Goal: Task Accomplishment & Management: Manage account settings

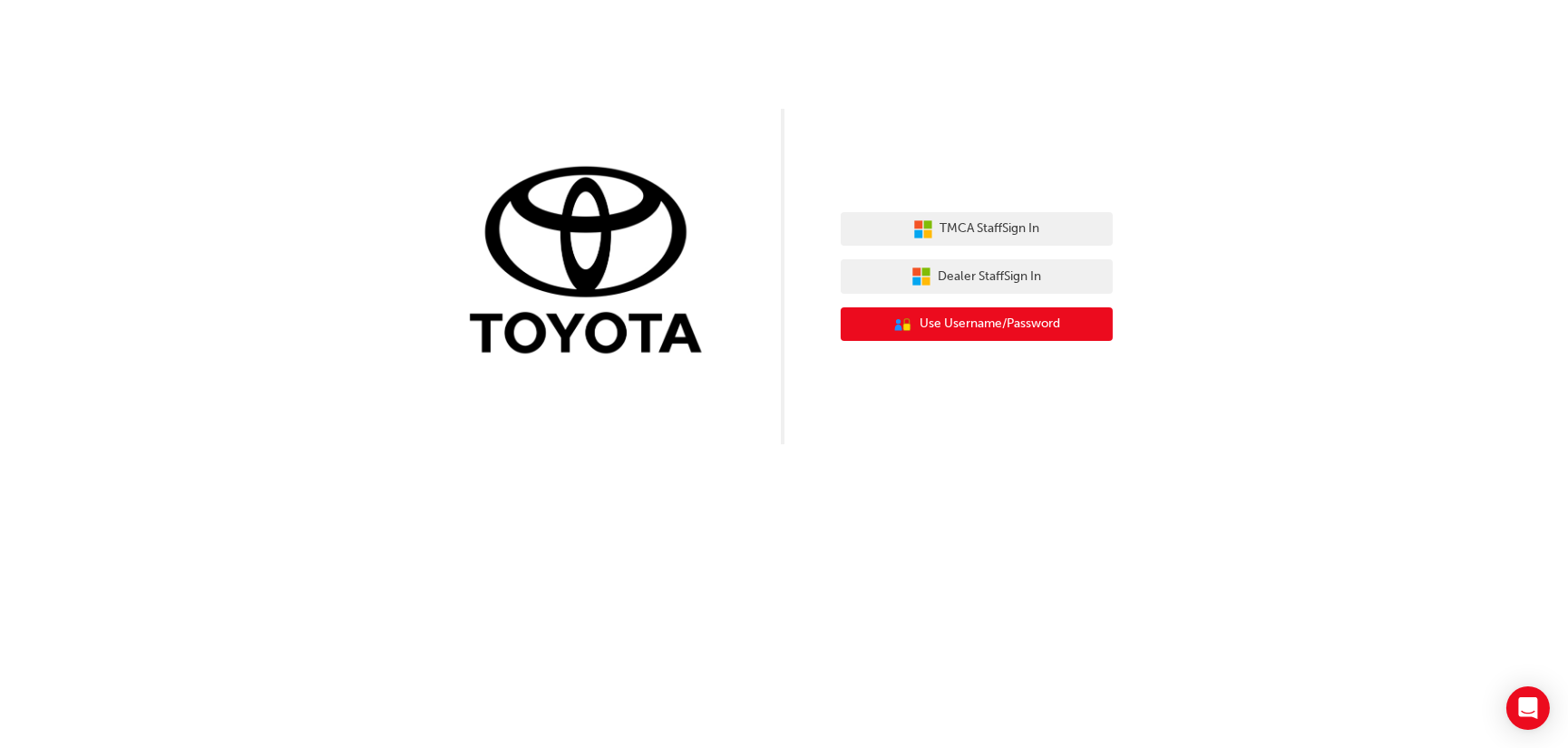
click at [1079, 336] on button "User Authentication Icon - Blue Person, Gold Lock Use Username/Password" at bounding box center [976, 324] width 272 height 34
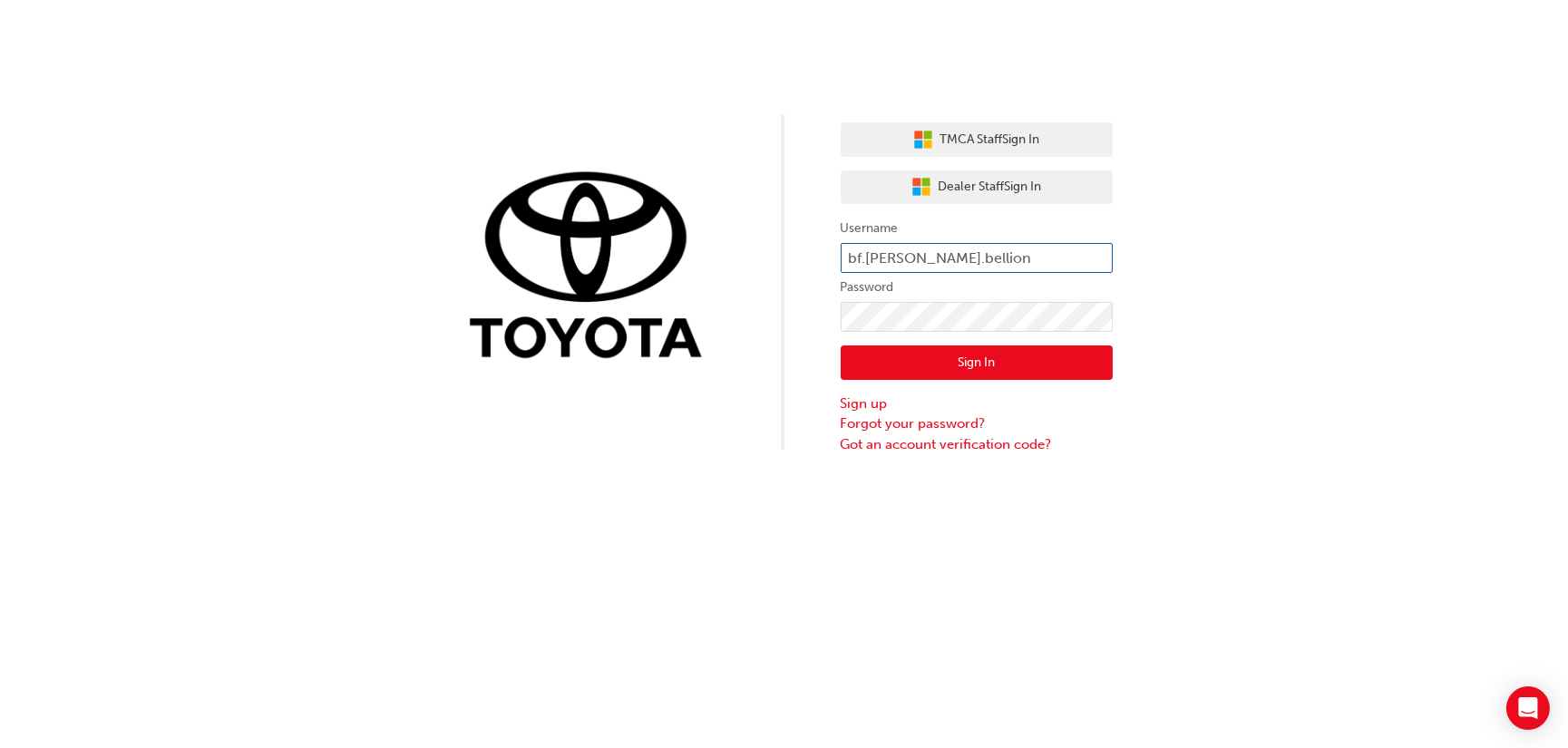
click at [877, 258] on input "bf.lisa.bellion" at bounding box center [976, 257] width 272 height 30
click at [962, 263] on input "bf.lisa.bellion" at bounding box center [976, 257] width 272 height 30
type input "bf.lisa.bellionb"
click at [935, 422] on link "Forgot your password?" at bounding box center [976, 423] width 272 height 21
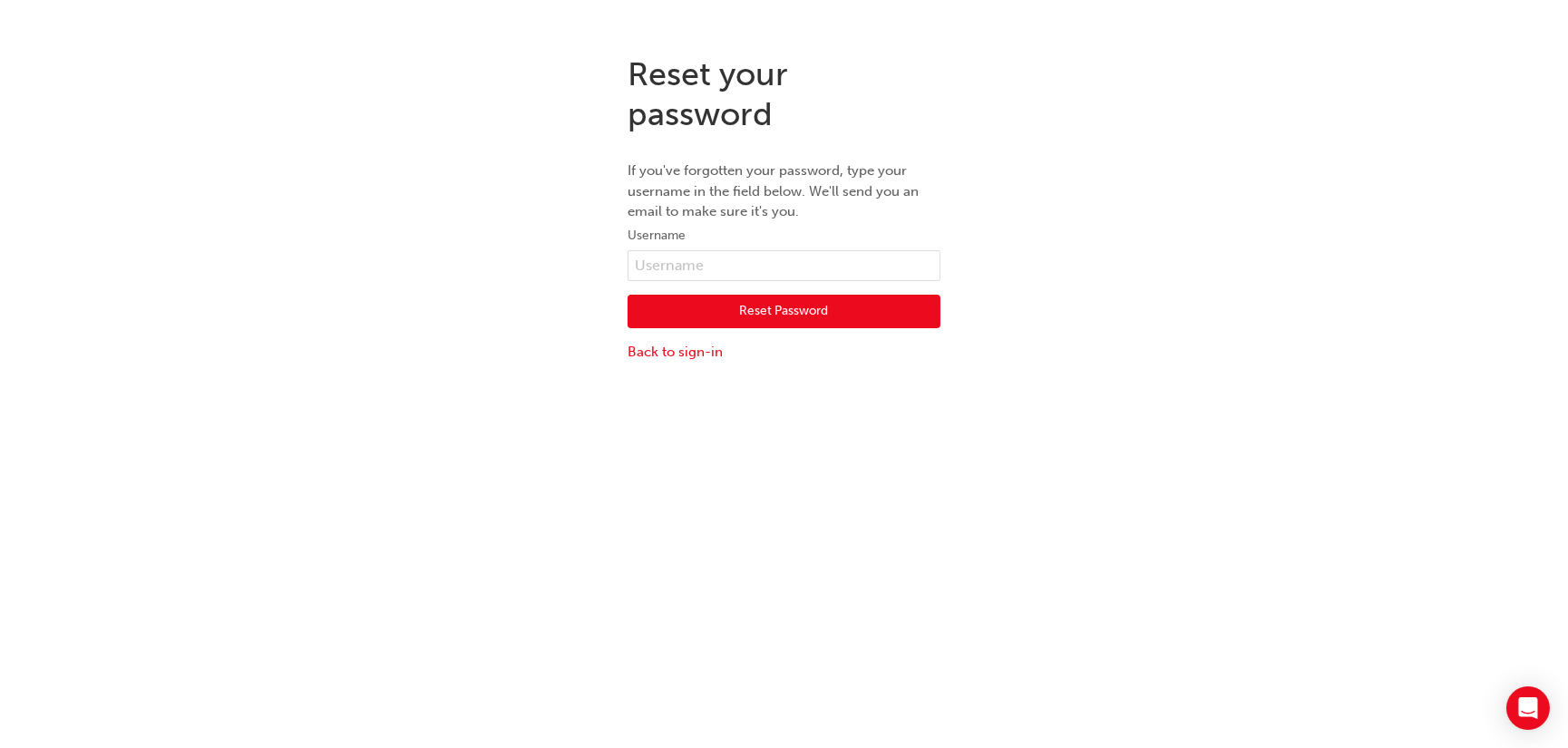
click at [702, 295] on button "Reset Password" at bounding box center [784, 311] width 312 height 34
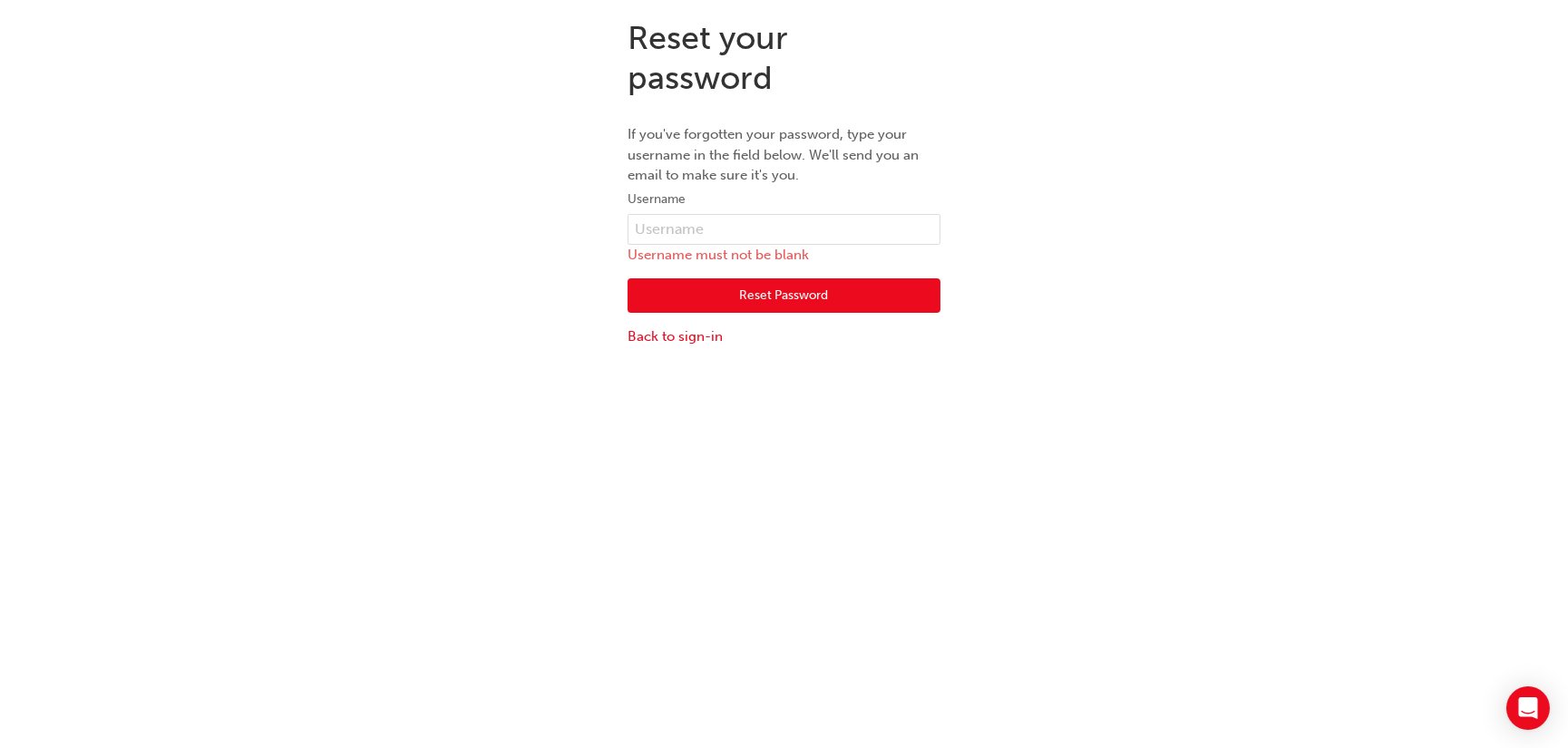
click at [738, 264] on div "Reset Password Back to sign-in" at bounding box center [784, 304] width 312 height 81
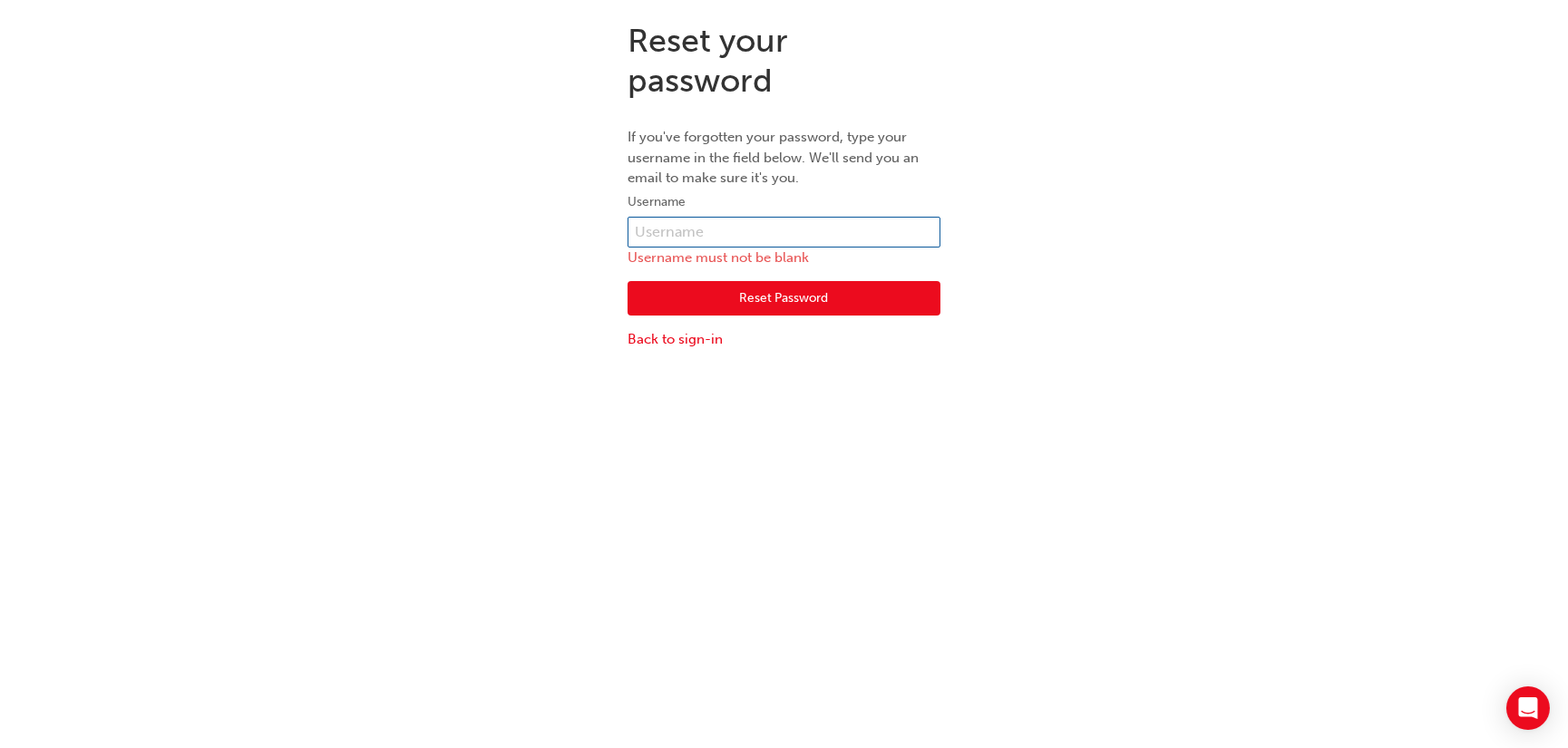
click at [691, 236] on input "text" at bounding box center [784, 231] width 312 height 30
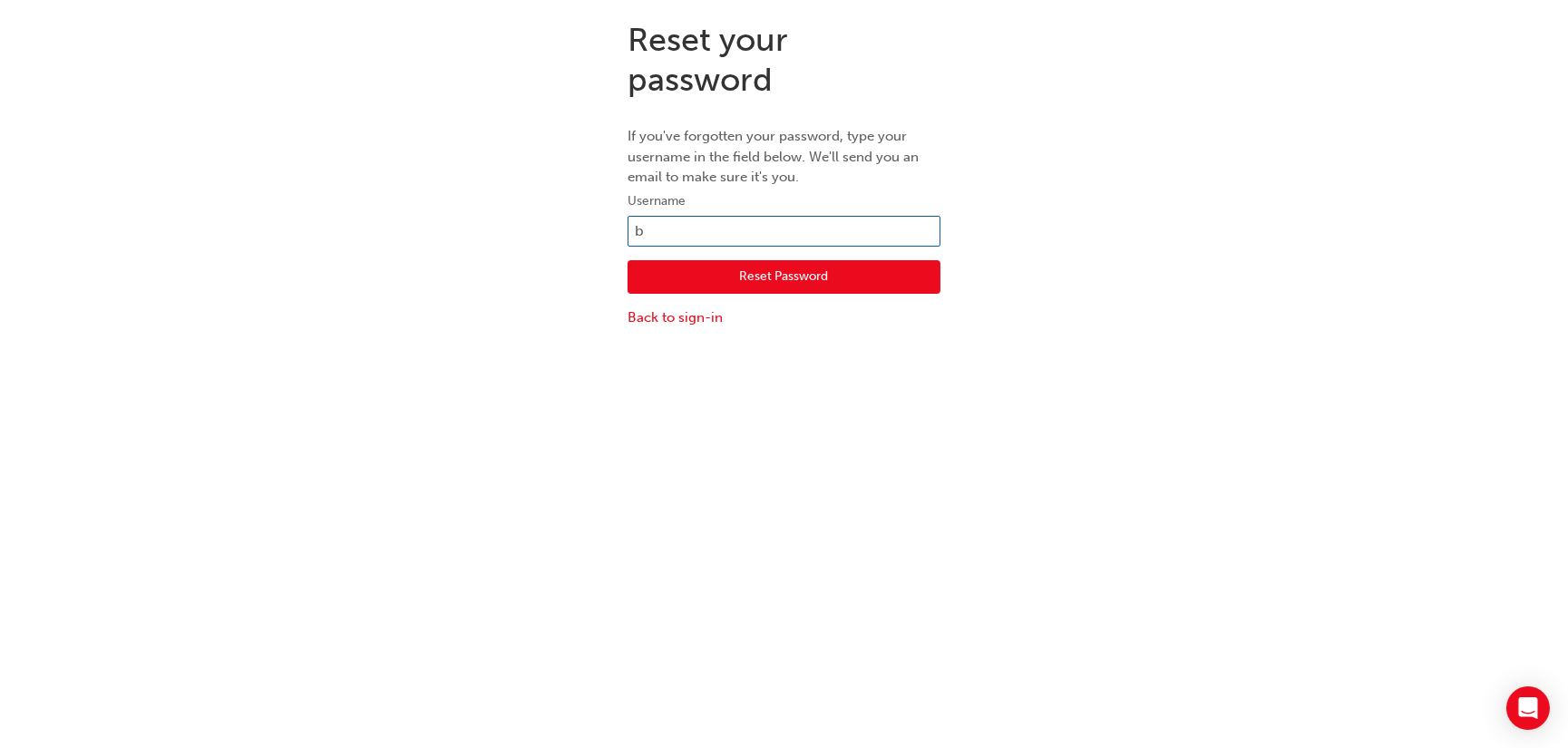
type input "bf.lisa.bellion"
click at [855, 276] on button "Reset Password" at bounding box center [784, 277] width 312 height 34
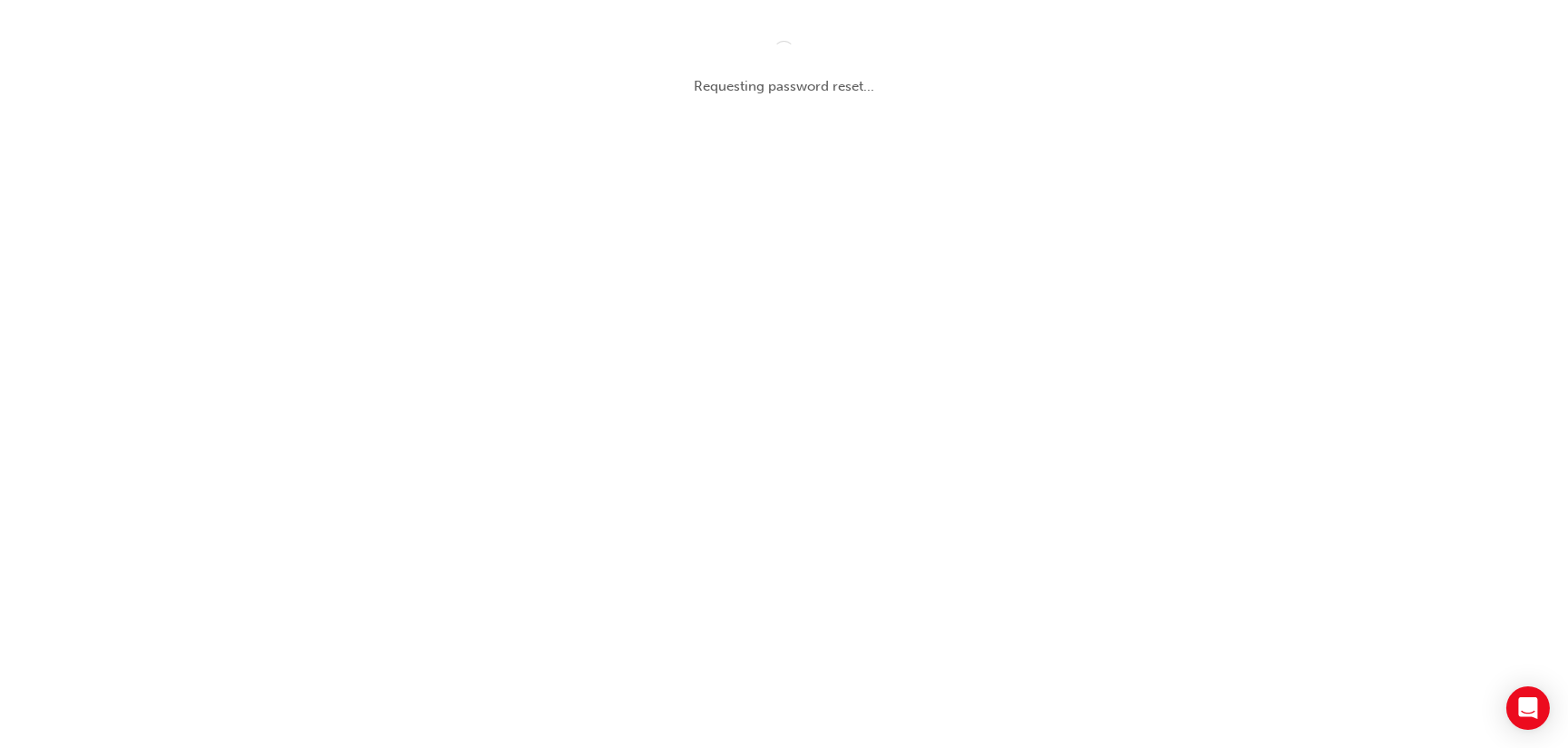
scroll to position [0, 0]
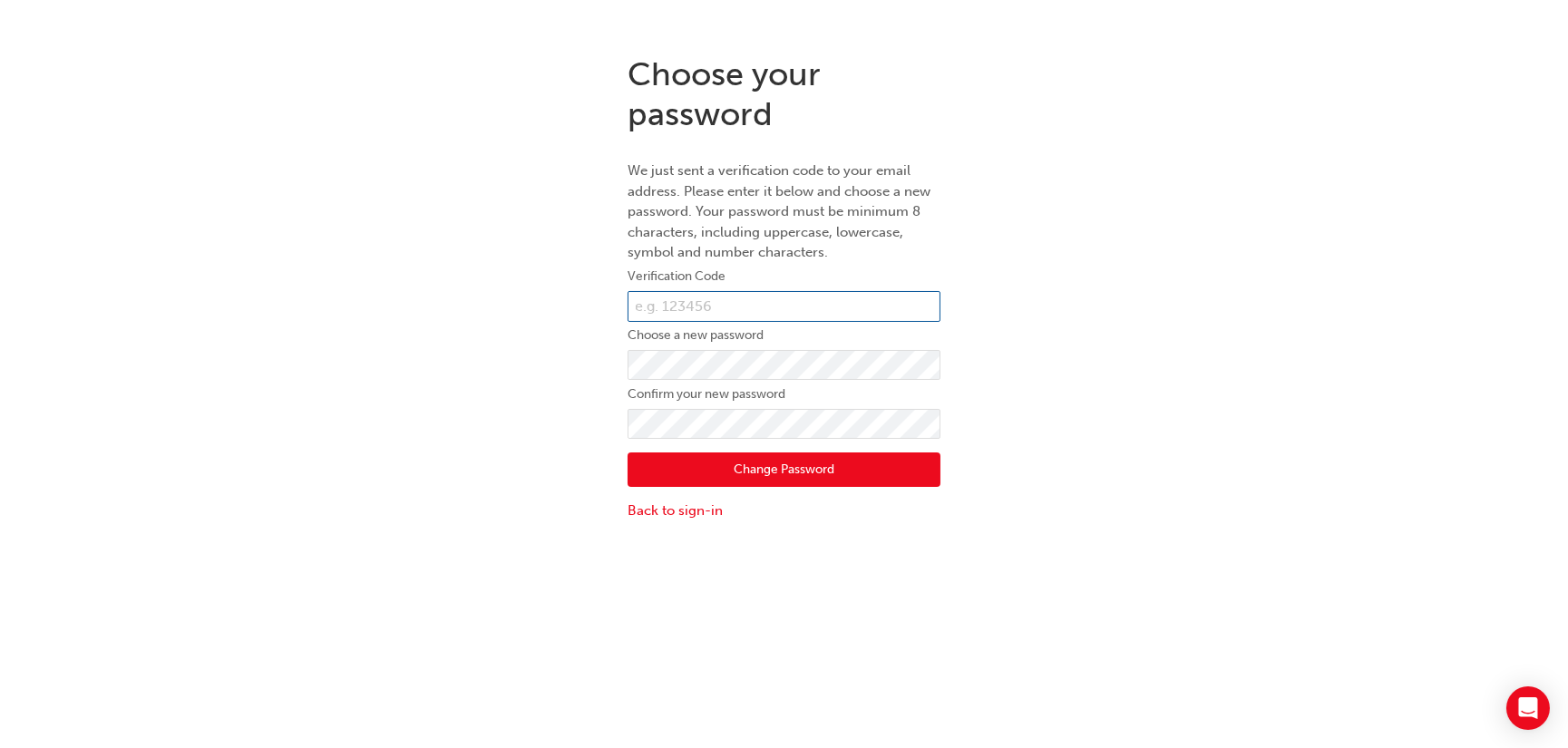
click at [718, 307] on input "text" at bounding box center [784, 305] width 312 height 30
click at [727, 299] on input "text" at bounding box center [784, 305] width 312 height 30
paste input "531128"
type input "531128"
click at [890, 482] on button "Change Password" at bounding box center [784, 469] width 312 height 34
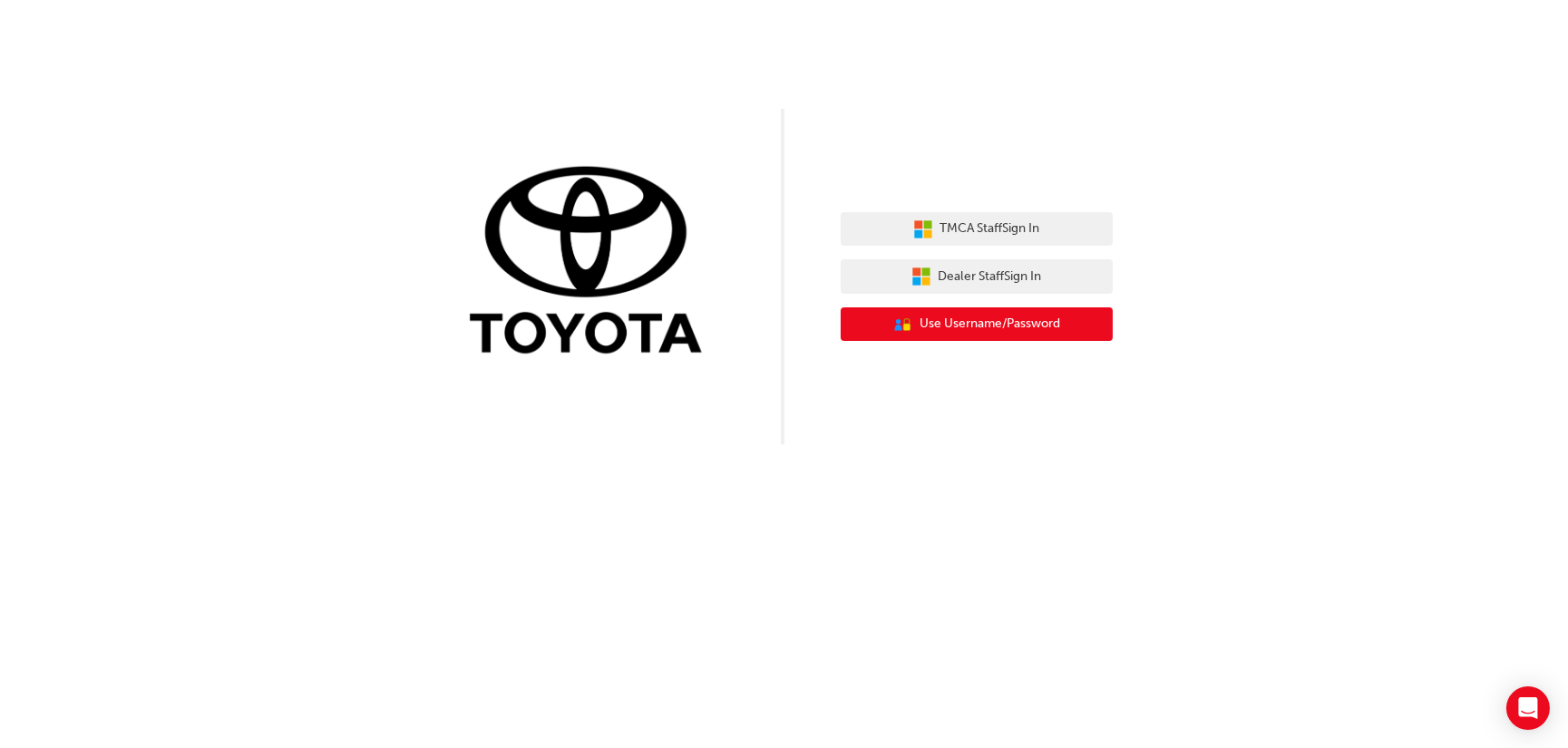
click at [1010, 336] on button "User Authentication Icon - Blue Person, Gold Lock Use Username/Password" at bounding box center [976, 324] width 272 height 34
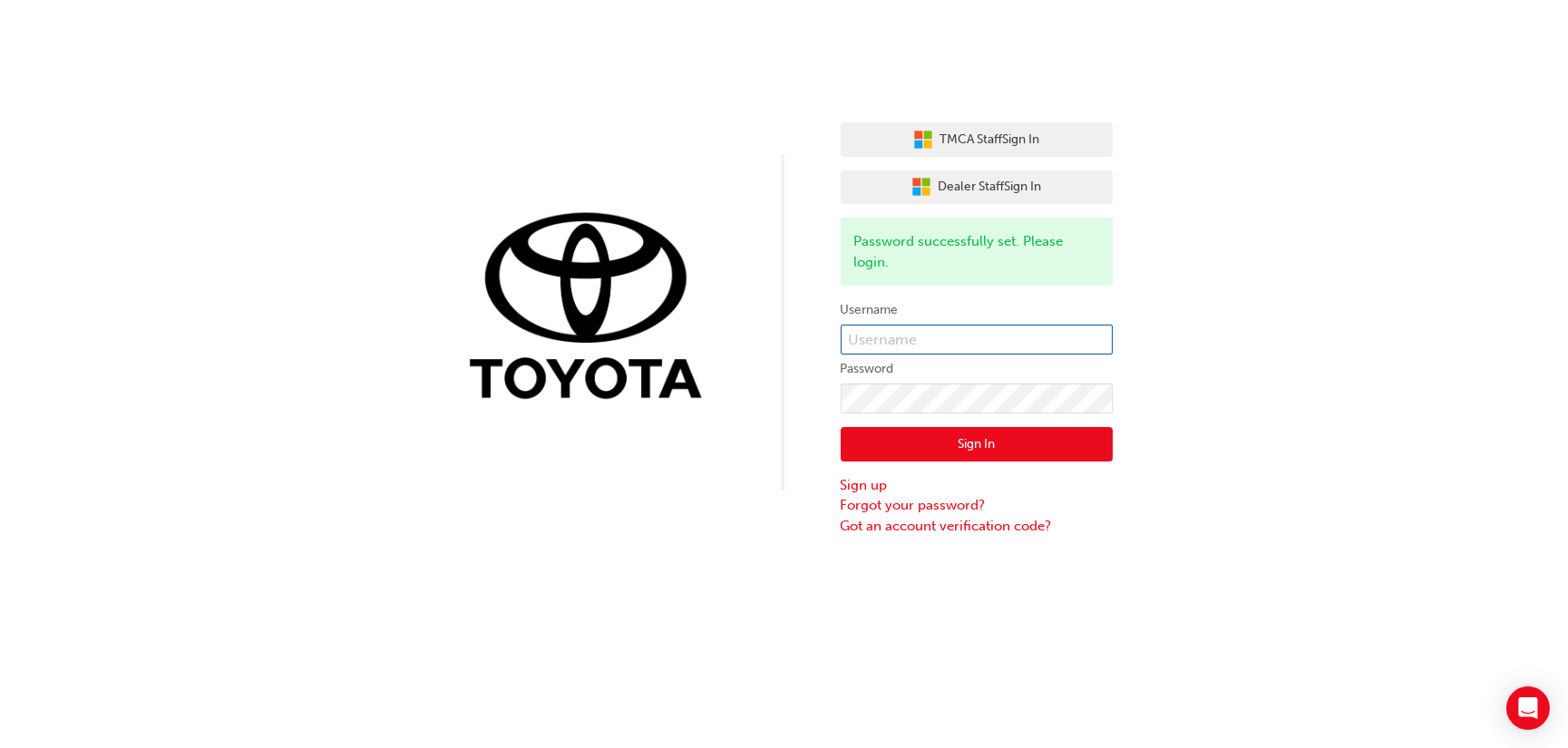
type input "bf.lisa.bellion"
click at [1018, 339] on input "bf.lisa.bellion" at bounding box center [976, 339] width 272 height 30
click at [1247, 350] on div "TMCA Staff Sign In Dealer Staff Sign In Password successfully set. Please login…" at bounding box center [784, 267] width 1568 height 536
click at [693, 394] on div "TMCA Staff Sign In Dealer Staff Sign In Password successfully set. Please login…" at bounding box center [784, 267] width 1568 height 536
click at [959, 445] on button "Sign In" at bounding box center [976, 444] width 272 height 34
